Goal: Task Accomplishment & Management: Manage account settings

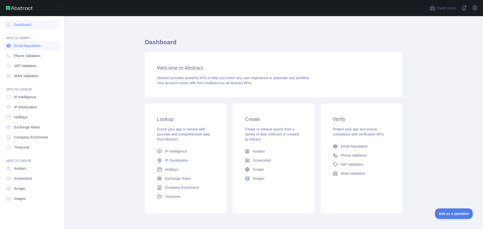
click at [28, 45] on span "Email Reputation" at bounding box center [27, 45] width 27 height 5
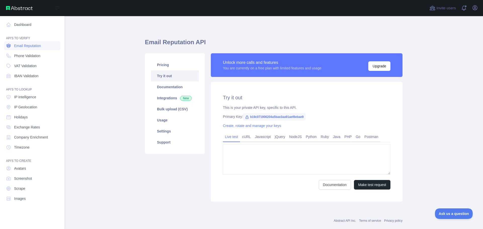
type textarea "**********"
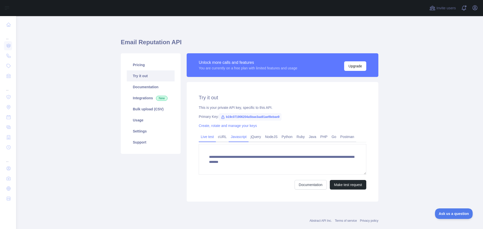
click at [237, 139] on link "Javascript" at bounding box center [238, 137] width 20 height 8
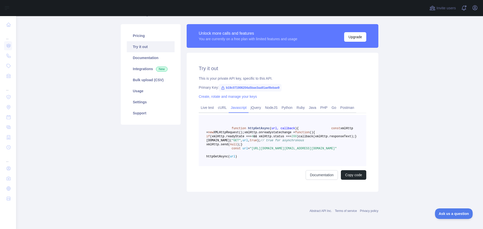
scroll to position [53, 0]
click at [201, 104] on link "Live test" at bounding box center [207, 108] width 17 height 8
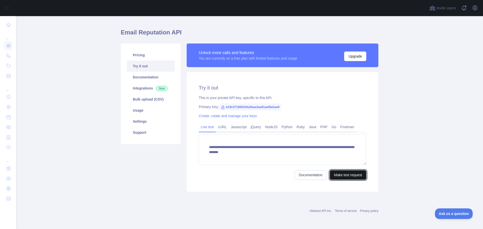
click at [344, 177] on button "Make test request" at bounding box center [347, 175] width 36 height 10
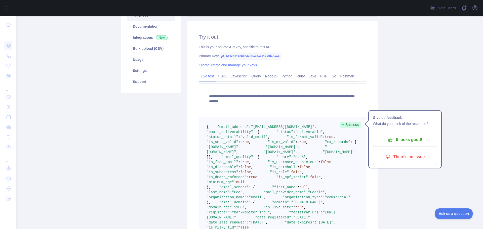
scroll to position [0, 0]
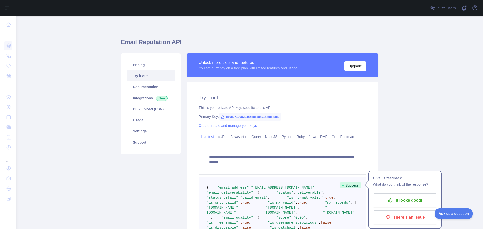
drag, startPoint x: 225, startPoint y: 147, endPoint x: 219, endPoint y: 65, distance: 82.4
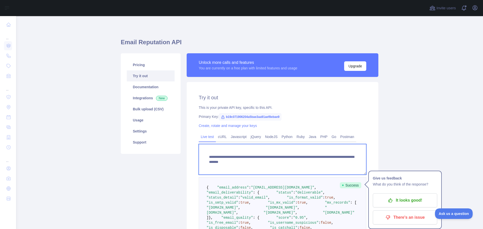
click at [284, 158] on textarea "**********" at bounding box center [282, 159] width 167 height 31
click at [285, 162] on textarea "**********" at bounding box center [282, 159] width 167 height 31
drag, startPoint x: 294, startPoint y: 161, endPoint x: 369, endPoint y: 163, distance: 75.2
click at [367, 163] on div "**********" at bounding box center [281, 215] width 191 height 267
paste textarea "**********"
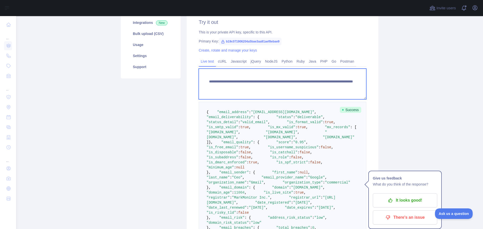
type textarea "**********"
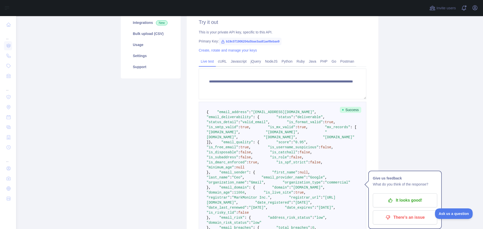
click at [461, 67] on main "**********" at bounding box center [249, 122] width 466 height 213
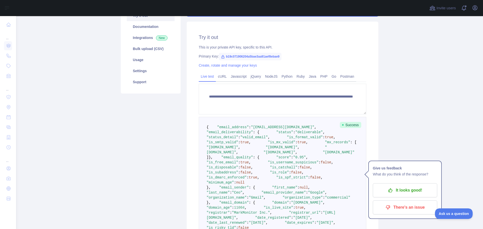
scroll to position [50, 0]
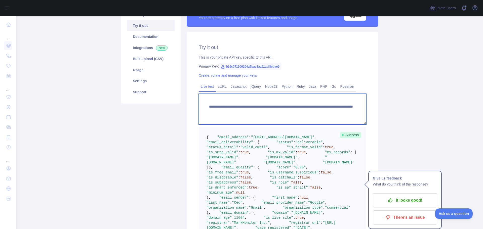
click at [343, 111] on textarea "**********" at bounding box center [282, 109] width 167 height 31
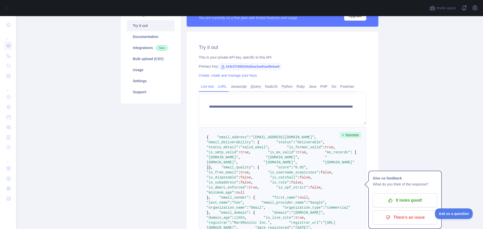
click at [217, 83] on link "cURL" at bounding box center [222, 86] width 13 height 8
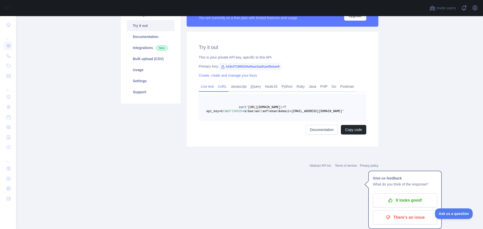
click at [203, 86] on link "Live test" at bounding box center [207, 86] width 17 height 8
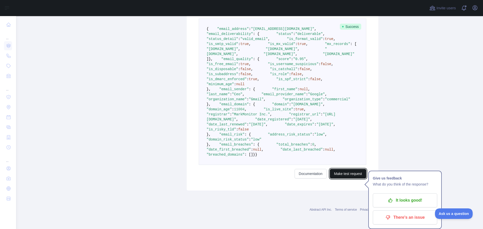
click at [347, 176] on button "Make test request" at bounding box center [347, 174] width 36 height 10
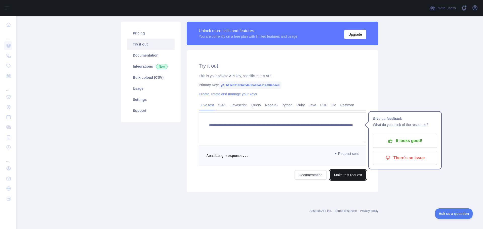
scroll to position [32, 0]
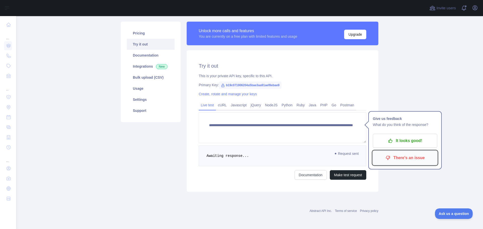
click at [404, 154] on p "There's an issue" at bounding box center [404, 158] width 57 height 9
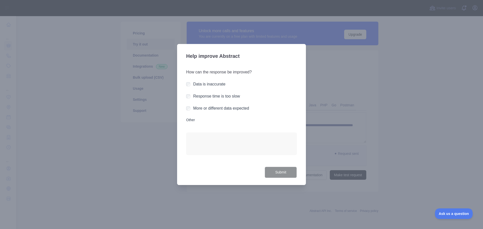
click at [215, 83] on label "Data is inaccurate" at bounding box center [209, 84] width 32 height 4
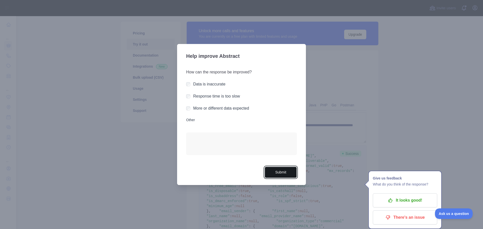
click at [280, 173] on button "Submit" at bounding box center [280, 172] width 32 height 11
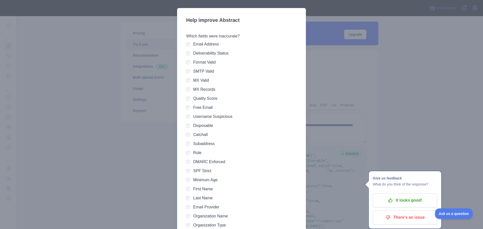
click at [208, 43] on label "Email Address" at bounding box center [206, 44] width 26 height 4
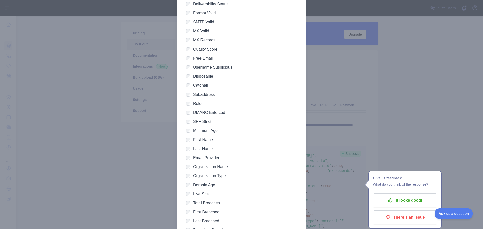
scroll to position [90, 0]
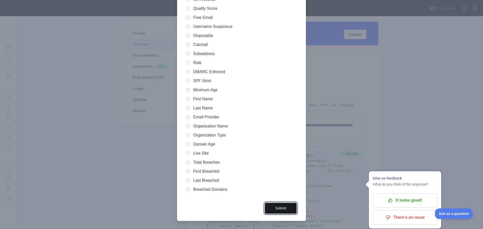
click at [284, 208] on button "Submit" at bounding box center [280, 208] width 32 height 11
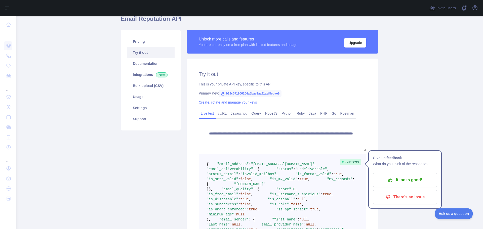
scroll to position [0, 0]
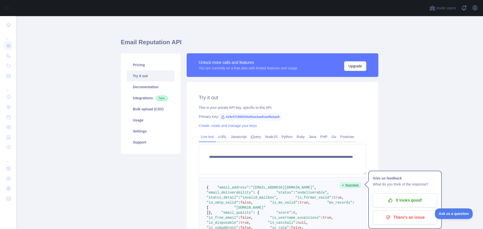
click at [259, 118] on span "b19c071906204a5bae3aa91aef8ebae9" at bounding box center [250, 117] width 63 height 8
click at [240, 116] on span "b19c071906204a5bae3aa91aef8ebae9" at bounding box center [250, 117] width 63 height 8
click at [221, 116] on icon at bounding box center [222, 117] width 3 height 3
click at [235, 116] on span "b19c071906204a5bae3aa91aef8ebae9" at bounding box center [250, 117] width 63 height 8
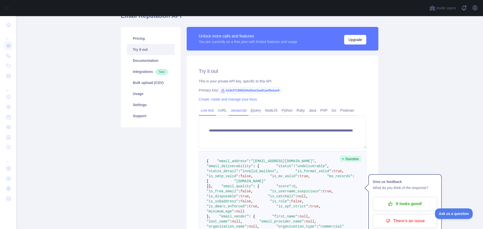
scroll to position [25, 0]
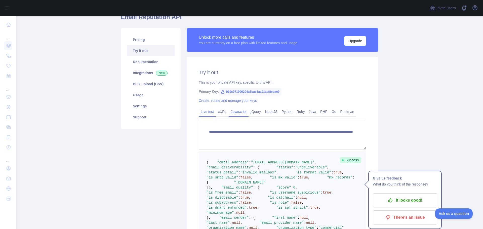
click at [240, 113] on link "Javascript" at bounding box center [238, 112] width 20 height 8
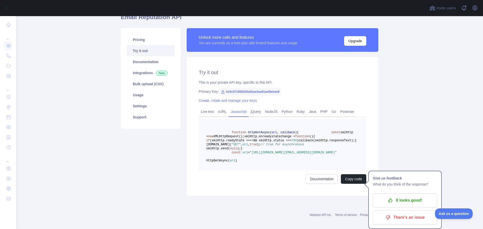
drag, startPoint x: 217, startPoint y: 177, endPoint x: 270, endPoint y: 177, distance: 53.5
click at [270, 154] on span ""[URL][DOMAIN_NAME][EMAIL_ADDRESS][DOMAIN_NAME]"" at bounding box center [293, 153] width 87 height 4
copy span "b19c071906204a5bae3aa91aef8ebae9"
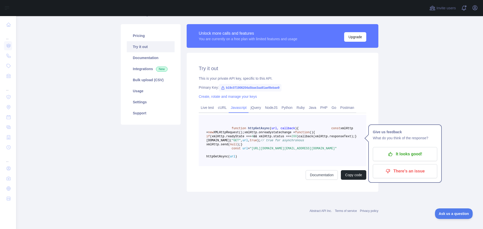
scroll to position [0, 0]
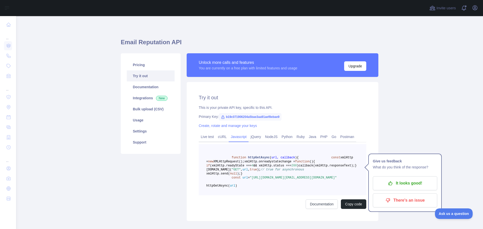
click at [301, 93] on div "Try it out This is your private API key, specific to this API. Primary Key: b19…" at bounding box center [281, 151] width 191 height 139
click at [148, 94] on link "Integrations New" at bounding box center [151, 97] width 48 height 11
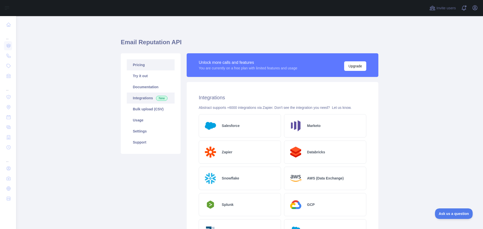
drag, startPoint x: 164, startPoint y: 134, endPoint x: 154, endPoint y: 61, distance: 74.0
click at [145, 106] on link "Bulk upload (CSV)" at bounding box center [151, 109] width 48 height 11
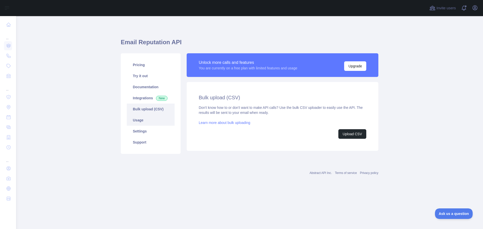
click at [147, 118] on link "Usage" at bounding box center [151, 120] width 48 height 11
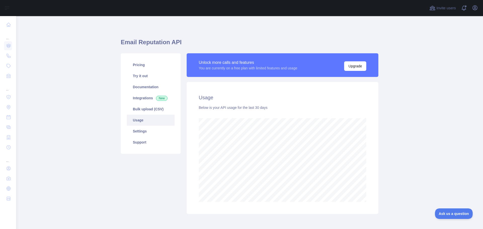
scroll to position [213, 463]
click at [141, 130] on link "Settings" at bounding box center [151, 131] width 48 height 11
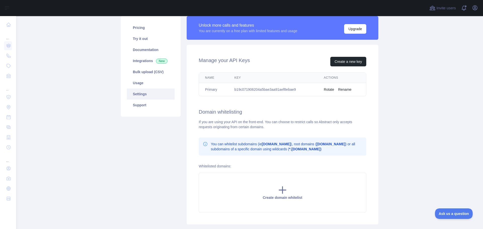
scroll to position [70, 0]
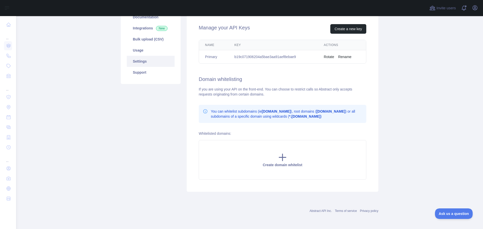
click at [272, 57] on td "b19c071906204a5bae3aa91aef8ebae9" at bounding box center [272, 56] width 89 height 13
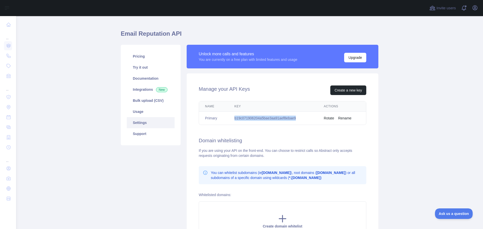
scroll to position [0, 0]
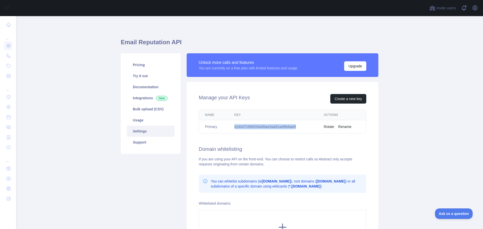
click at [326, 126] on button "Rotate" at bounding box center [328, 126] width 10 height 5
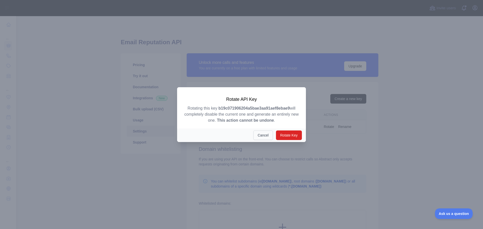
click at [261, 132] on button "Cancel" at bounding box center [263, 135] width 20 height 10
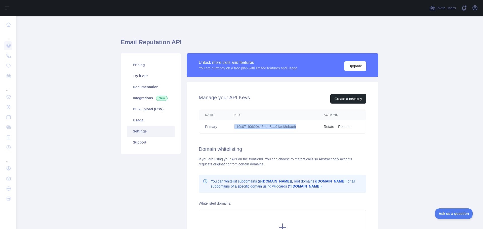
click at [344, 126] on button "Rename" at bounding box center [344, 126] width 13 height 5
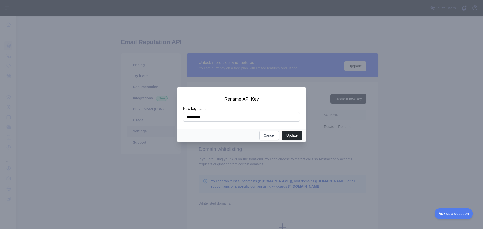
type input "**********"
click at [260, 110] on label "New key name" at bounding box center [241, 108] width 117 height 5
click at [260, 112] on input "**********" at bounding box center [241, 117] width 117 height 10
click at [290, 135] on button "Update" at bounding box center [292, 136] width 20 height 10
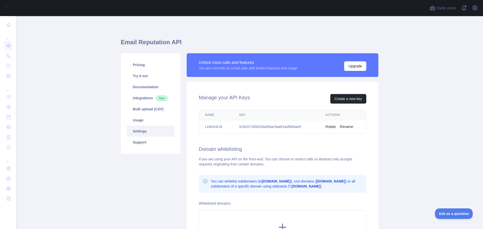
click at [269, 126] on td "b19c071906204a5bae3aa91aef8ebae9" at bounding box center [276, 126] width 86 height 13
click at [284, 141] on div "Manage your API Keys Create a new key Name Key Actions LinkGrid AI b19c07190620…" at bounding box center [281, 172] width 191 height 180
click at [360, 65] on button "Upgrade" at bounding box center [355, 66] width 22 height 10
